Goal: Task Accomplishment & Management: Use online tool/utility

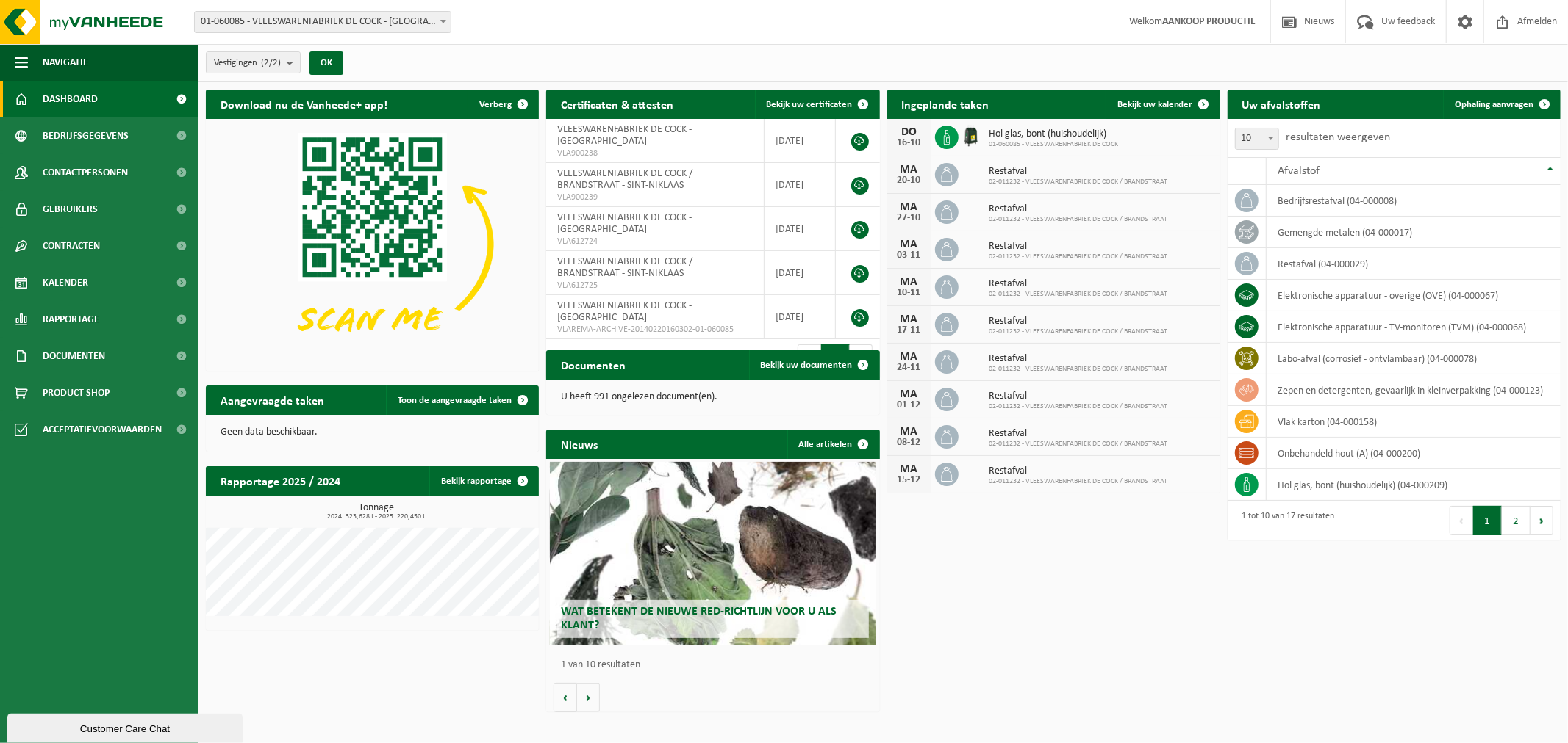
drag, startPoint x: 263, startPoint y: 20, endPoint x: 273, endPoint y: 13, distance: 12.2
click at [263, 20] on span "01-060085 - VLEESWARENFABRIEK DE COCK - [GEOGRAPHIC_DATA]" at bounding box center [322, 22] width 256 height 21
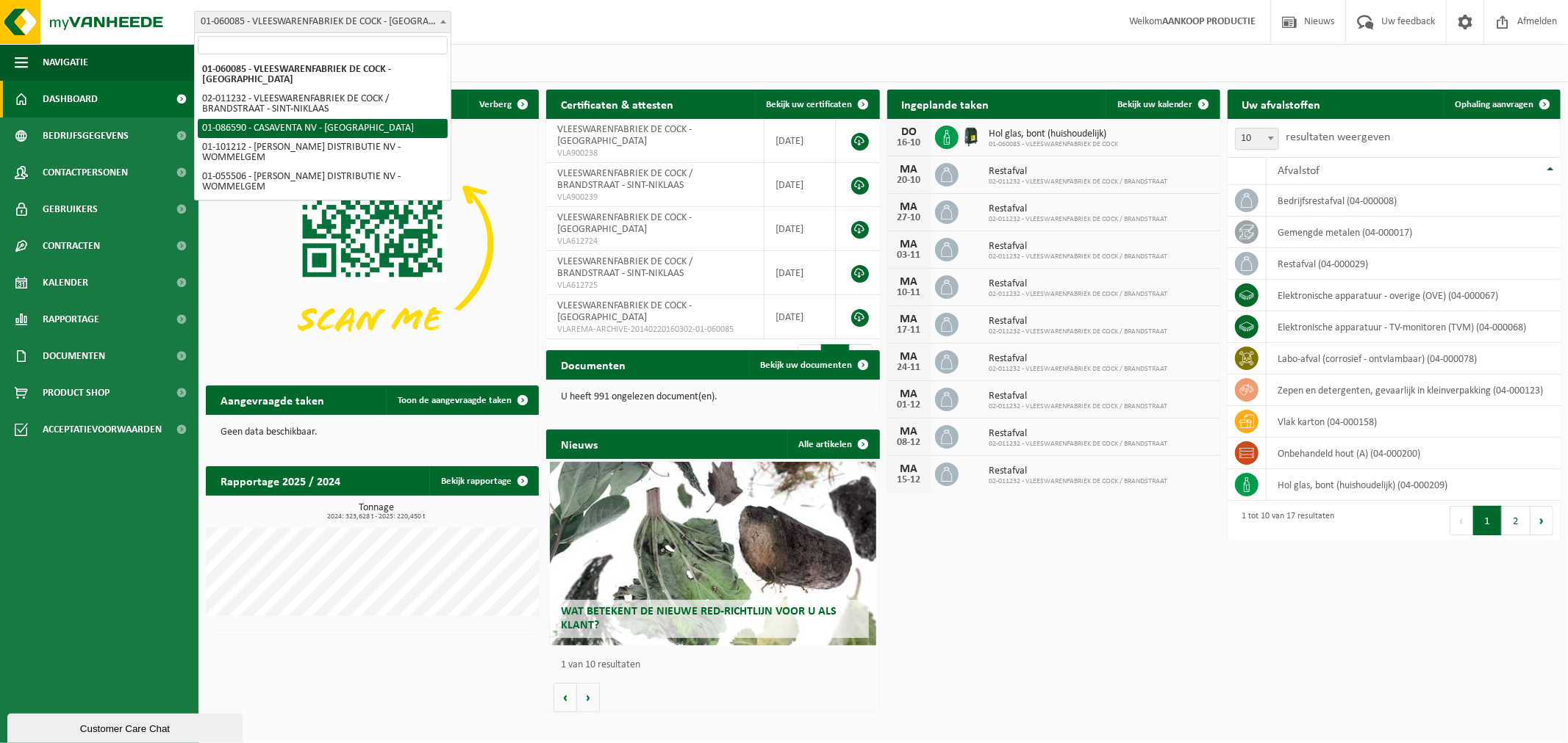
select select "684"
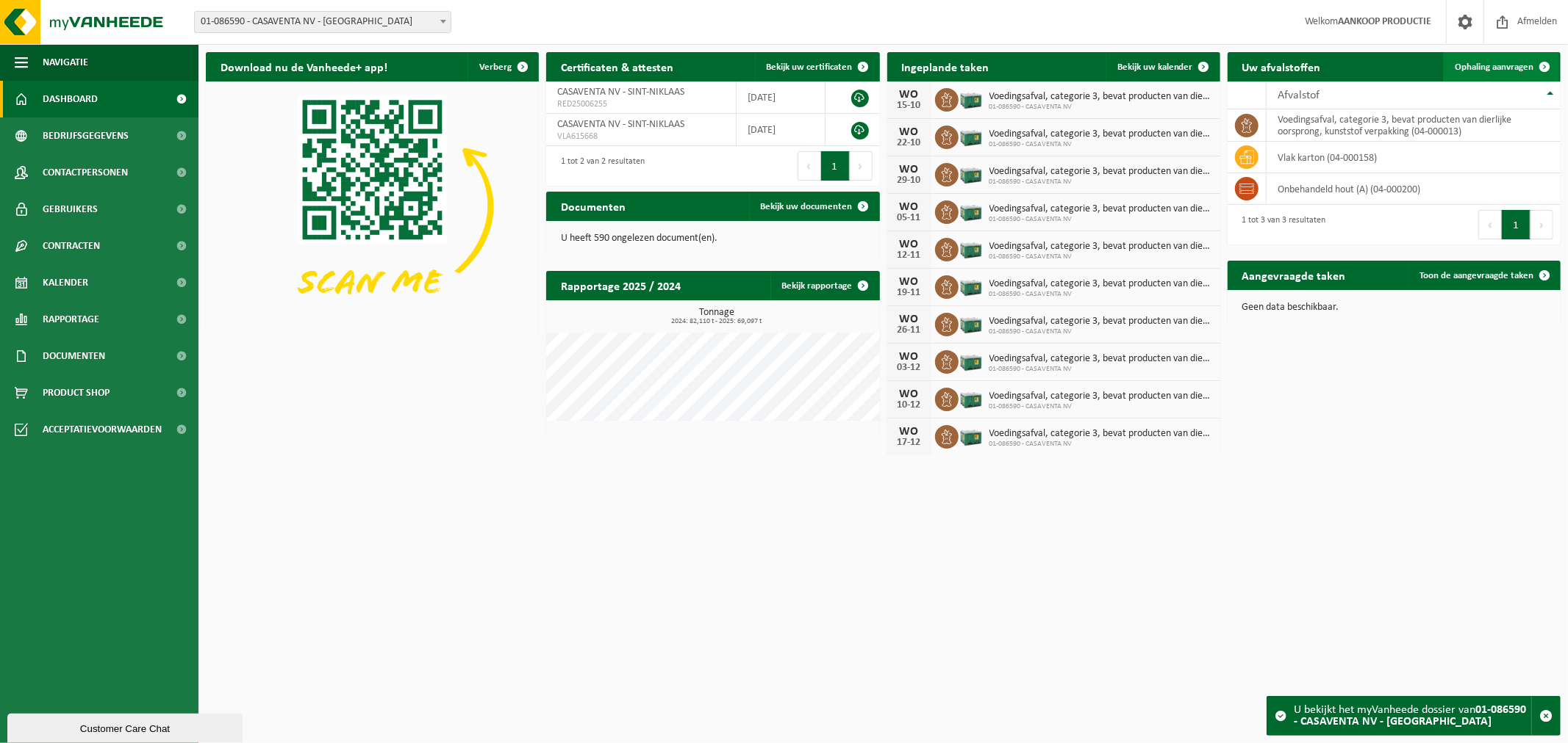
click at [1517, 64] on span "Ophaling aanvragen" at bounding box center [1493, 67] width 78 height 10
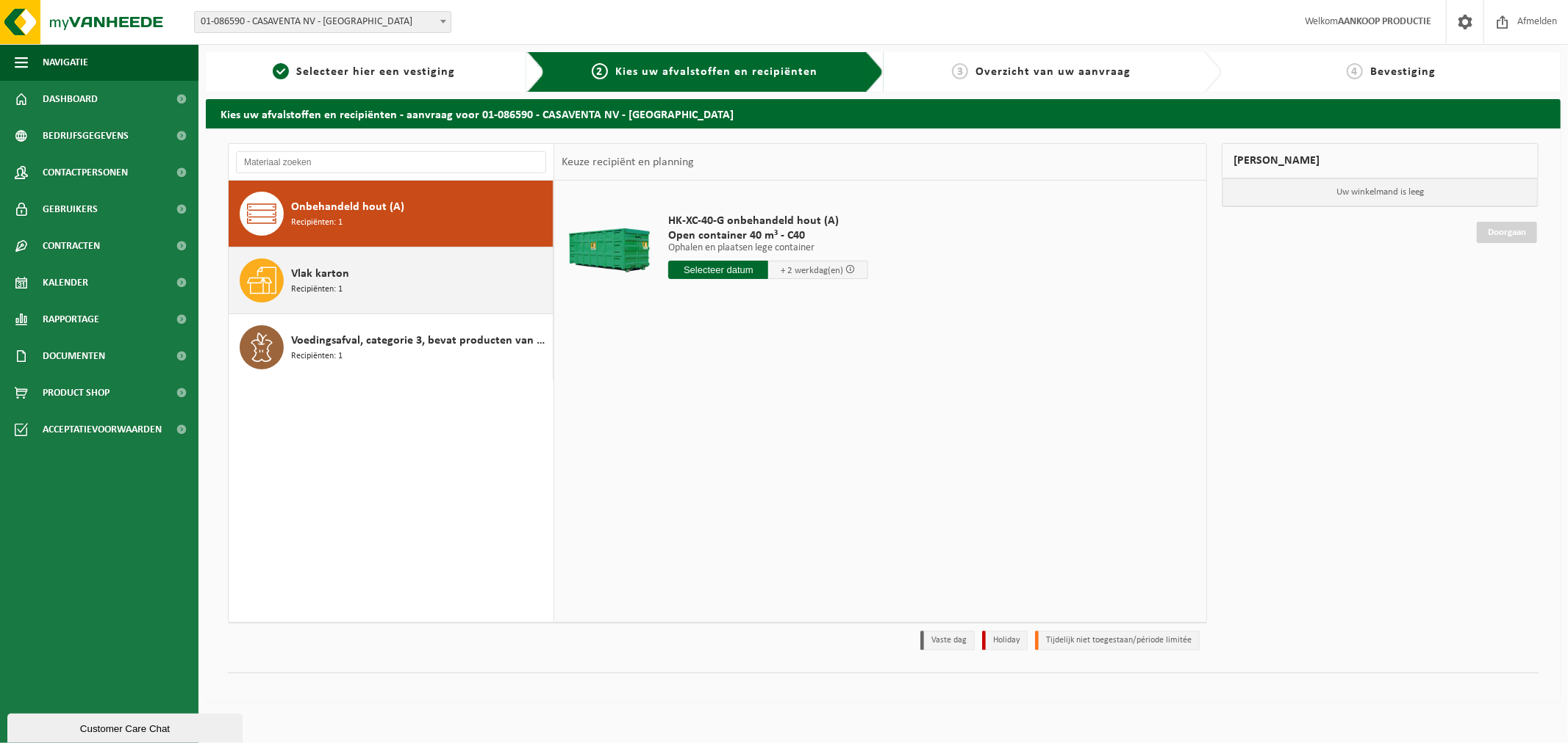
click at [310, 288] on span "Recipiënten: 1" at bounding box center [317, 289] width 52 height 14
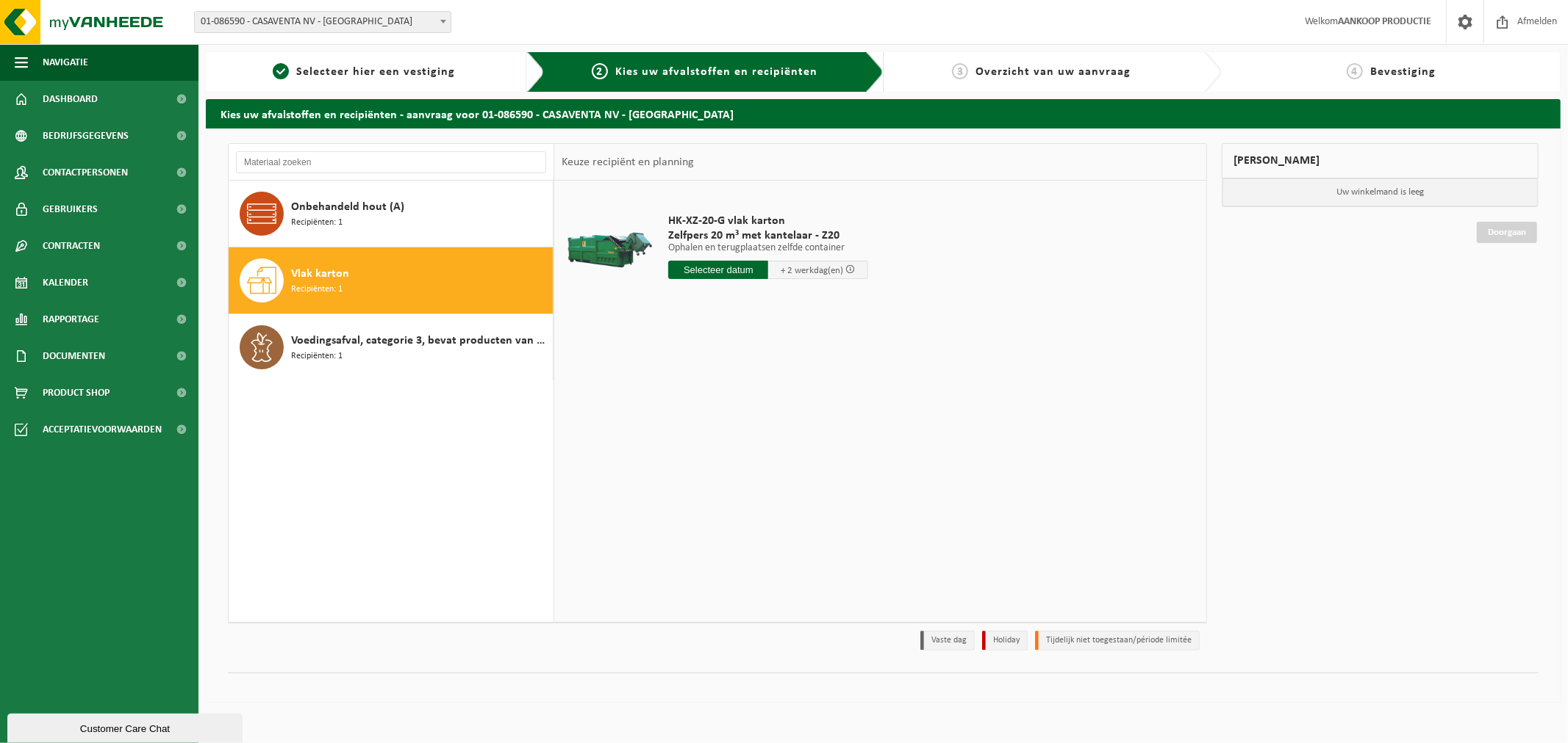
click at [733, 273] on input "text" at bounding box center [718, 269] width 100 height 19
click at [760, 402] on div "16" at bounding box center [759, 400] width 26 height 24
type input "Van 2025-10-16"
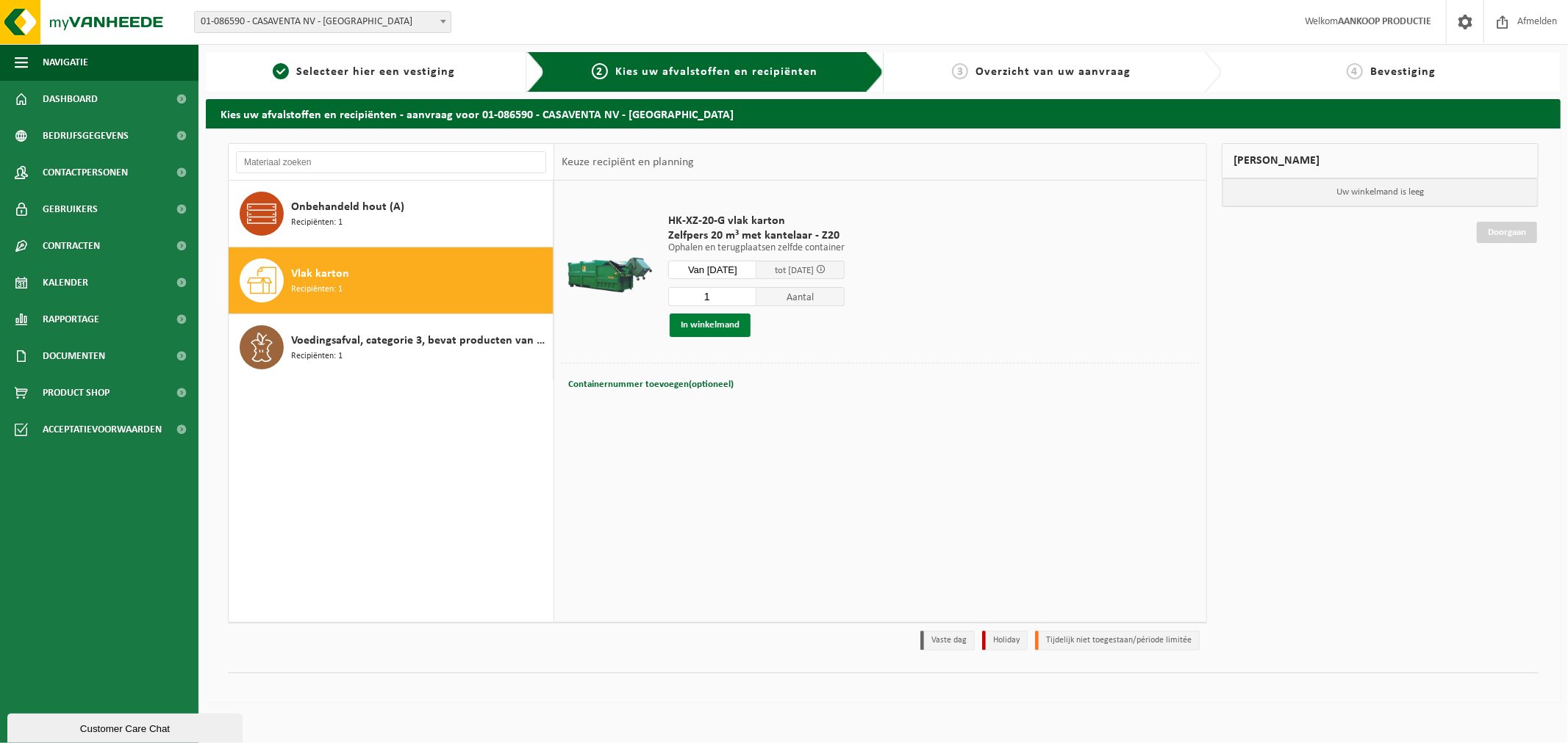
click at [695, 322] on button "In winkelmand" at bounding box center [710, 326] width 81 height 24
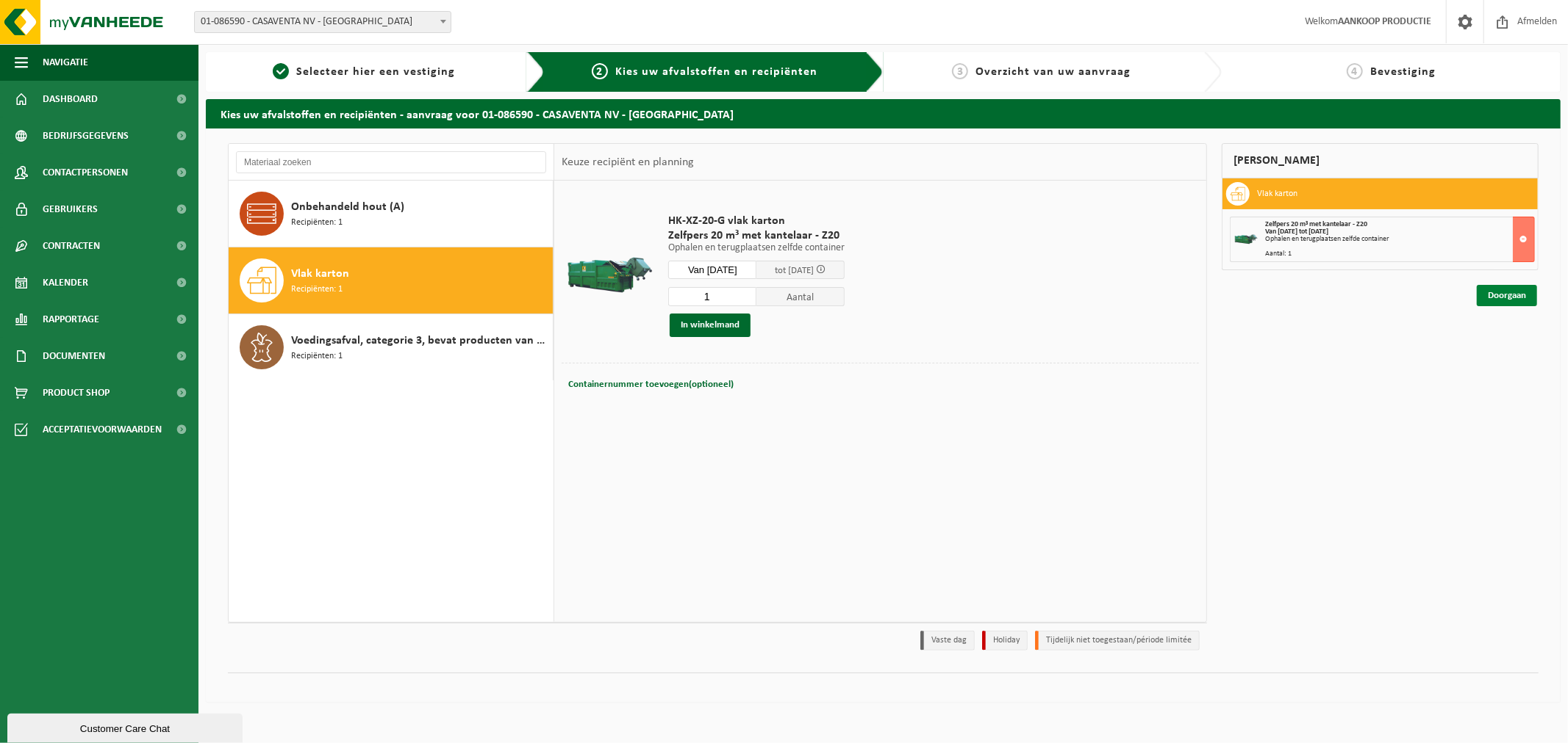
click at [1504, 297] on link "Doorgaan" at bounding box center [1507, 296] width 60 height 22
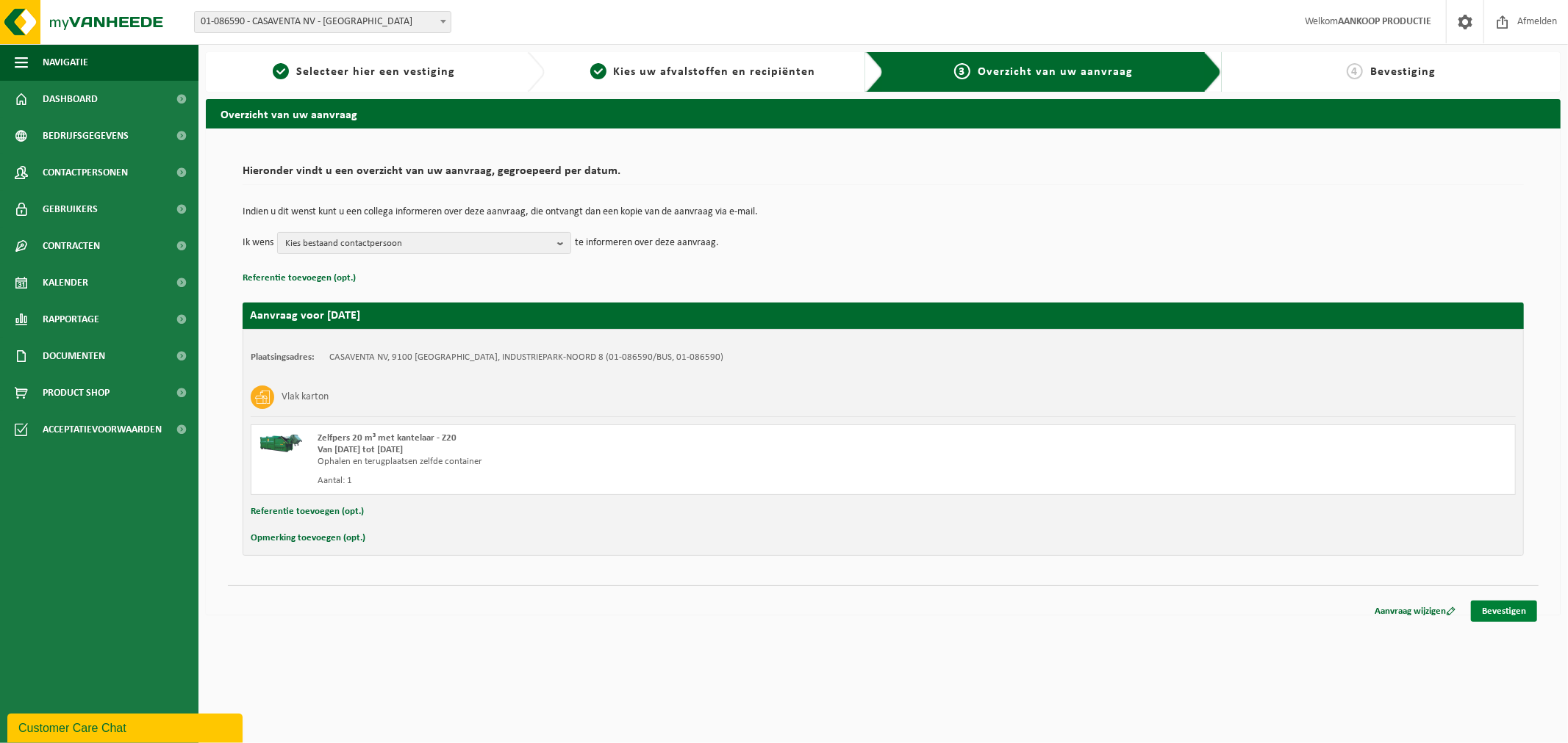
click at [1509, 613] on link "Bevestigen" at bounding box center [1504, 612] width 66 height 22
